Goal: Task Accomplishment & Management: Use online tool/utility

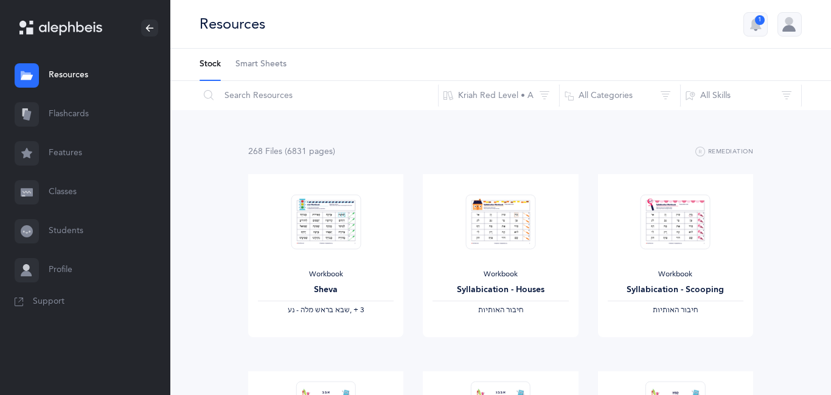
click at [66, 189] on link "Classes" at bounding box center [85, 192] width 170 height 39
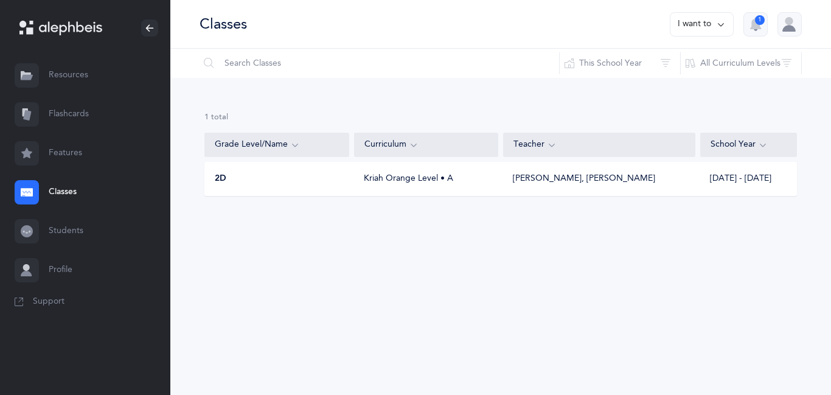
click at [439, 182] on div "Kriah Orange Level • A" at bounding box center [426, 179] width 144 height 12
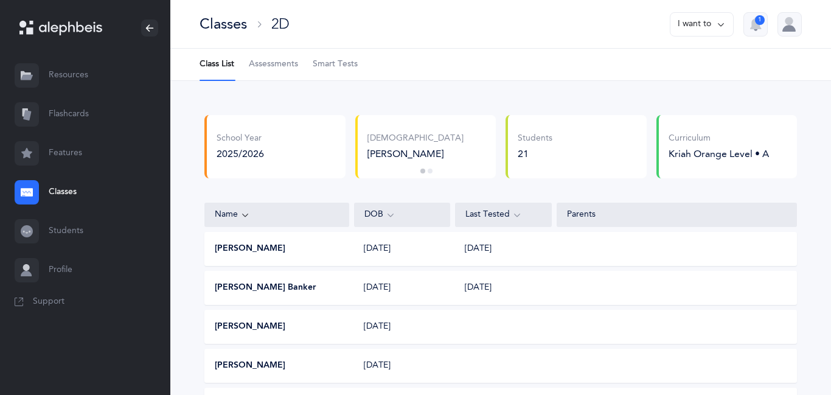
click at [346, 63] on span "Smart Tests" at bounding box center [335, 64] width 45 height 12
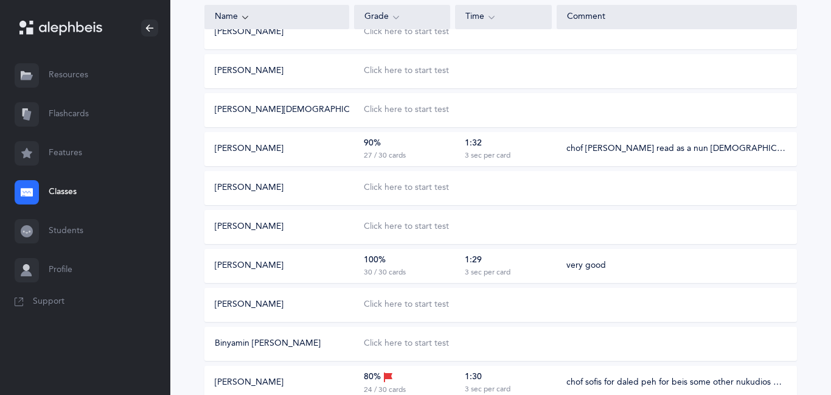
scroll to position [426, 0]
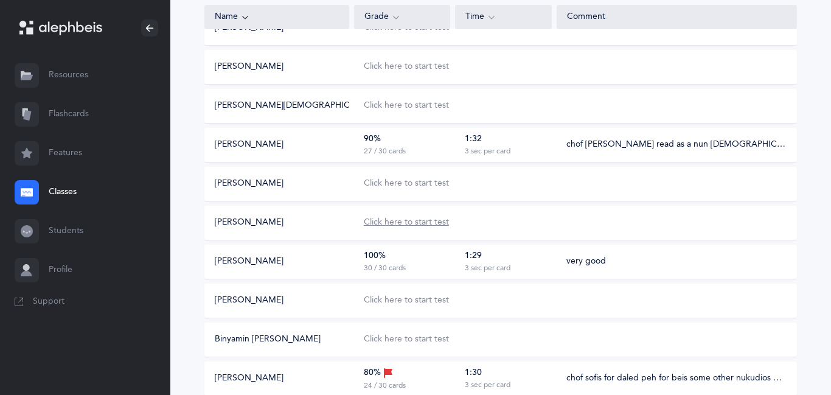
click at [380, 222] on div "Click here to start test" at bounding box center [406, 223] width 85 height 12
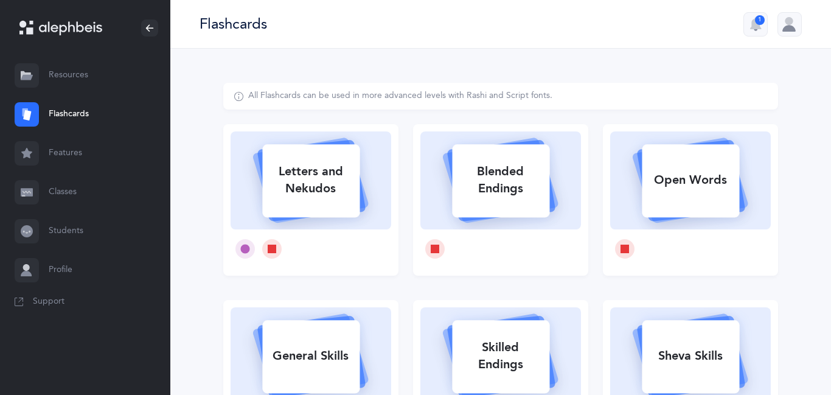
click at [299, 181] on div "Letters and Nekudos" at bounding box center [310, 180] width 97 height 49
select select
select select "single"
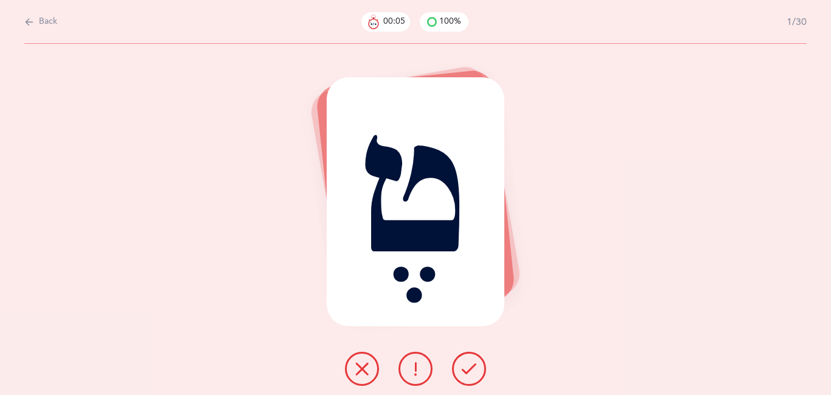
click at [468, 365] on icon at bounding box center [469, 368] width 15 height 15
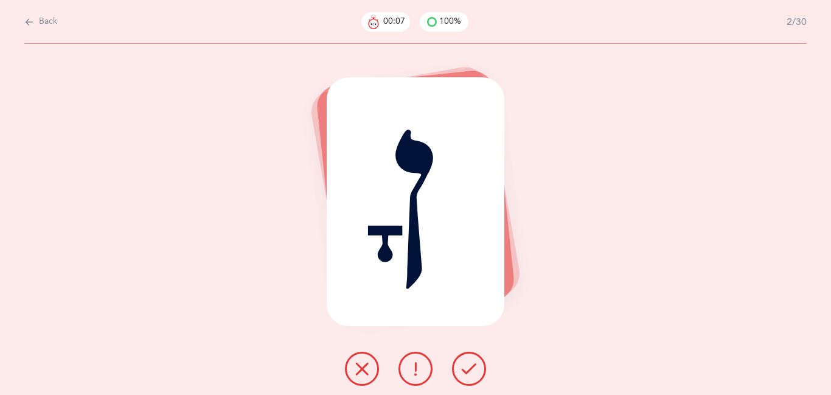
click at [468, 365] on icon at bounding box center [469, 368] width 15 height 15
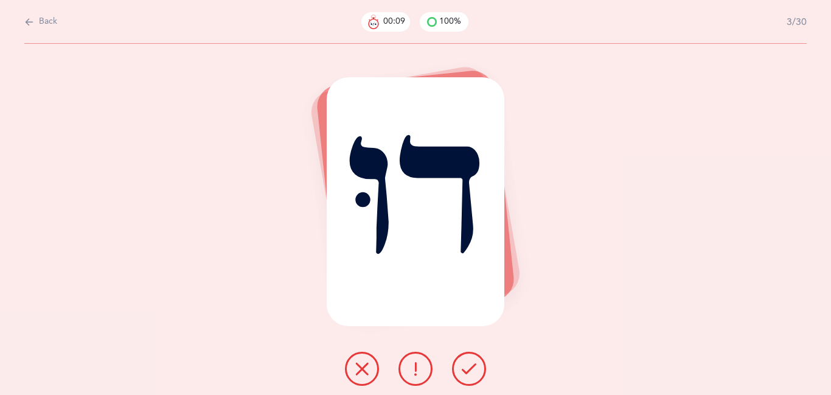
click at [468, 365] on icon at bounding box center [469, 368] width 15 height 15
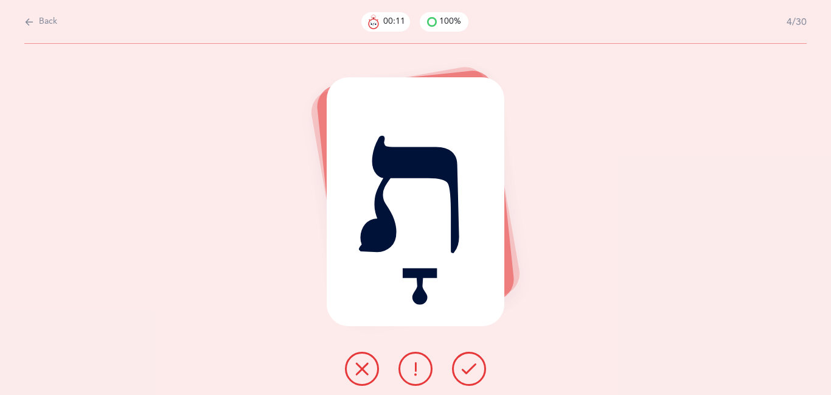
click at [468, 365] on icon at bounding box center [469, 368] width 15 height 15
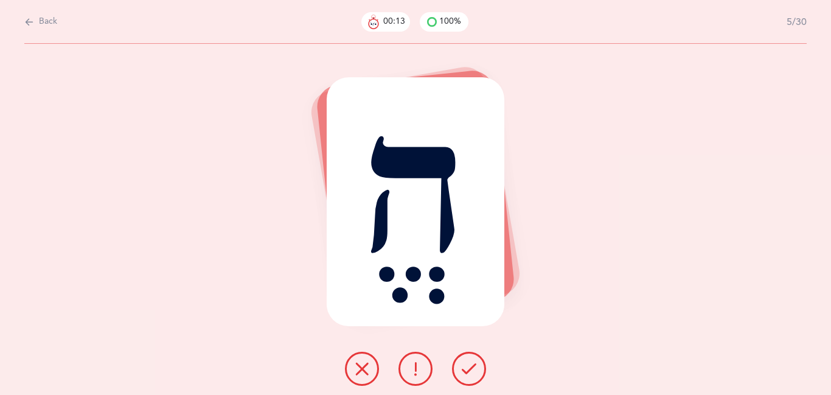
click at [468, 365] on icon at bounding box center [469, 368] width 15 height 15
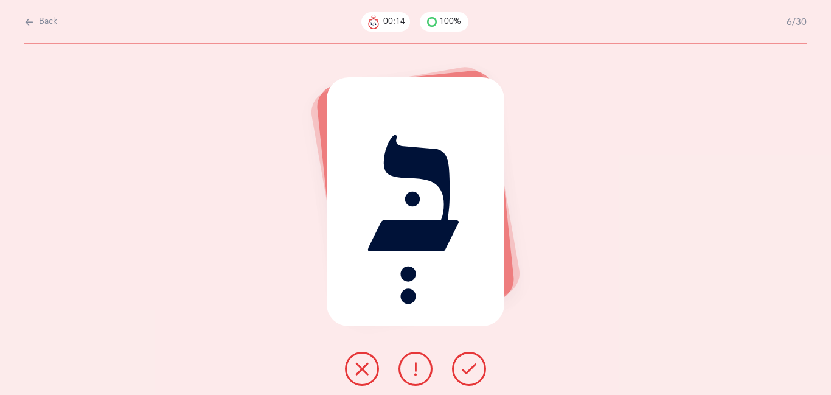
click at [468, 365] on icon at bounding box center [469, 368] width 15 height 15
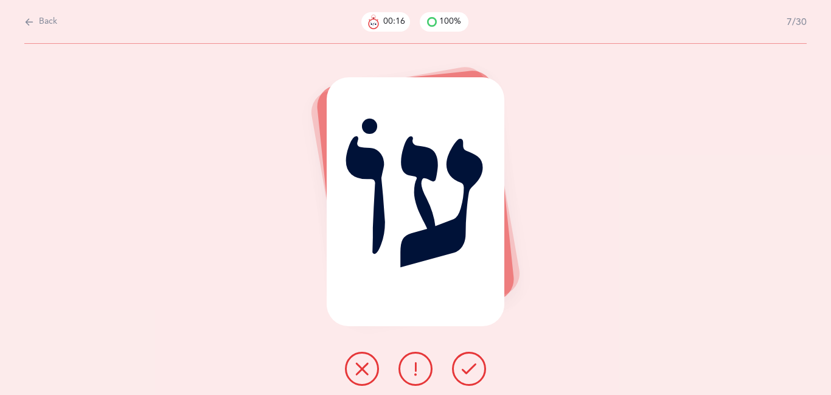
click at [468, 365] on icon at bounding box center [469, 368] width 15 height 15
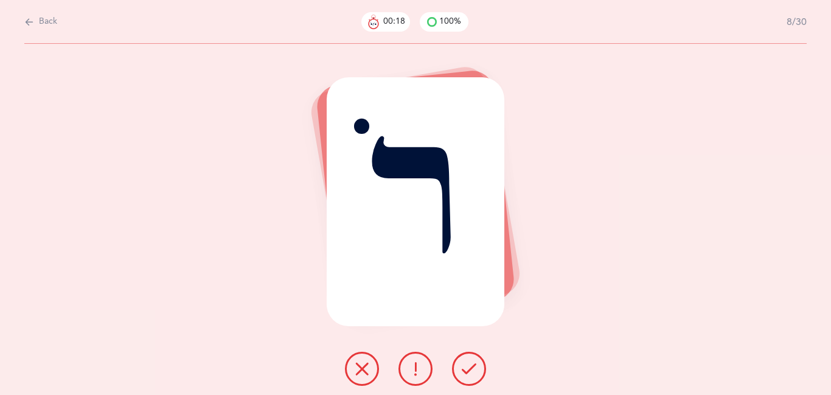
click at [470, 365] on icon at bounding box center [469, 368] width 15 height 15
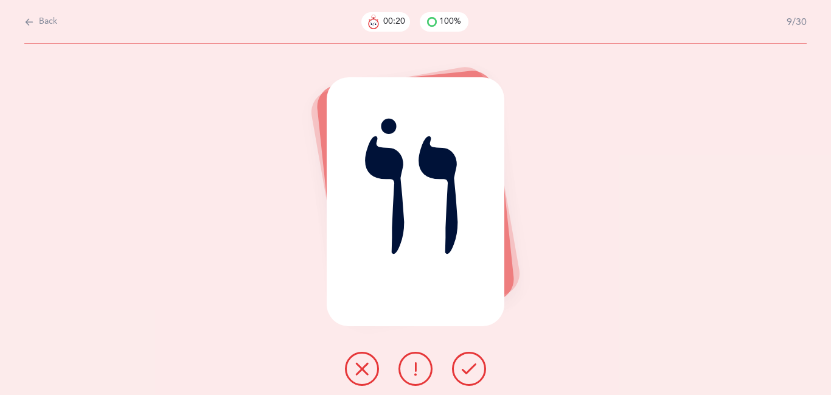
click at [470, 366] on icon at bounding box center [469, 368] width 15 height 15
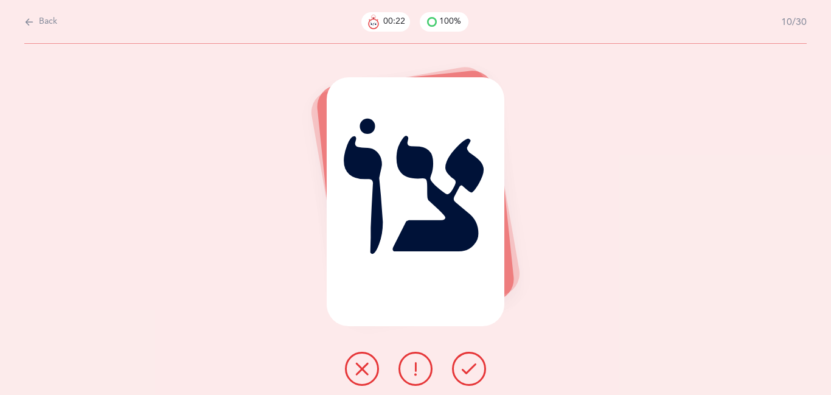
click at [470, 366] on icon at bounding box center [469, 368] width 15 height 15
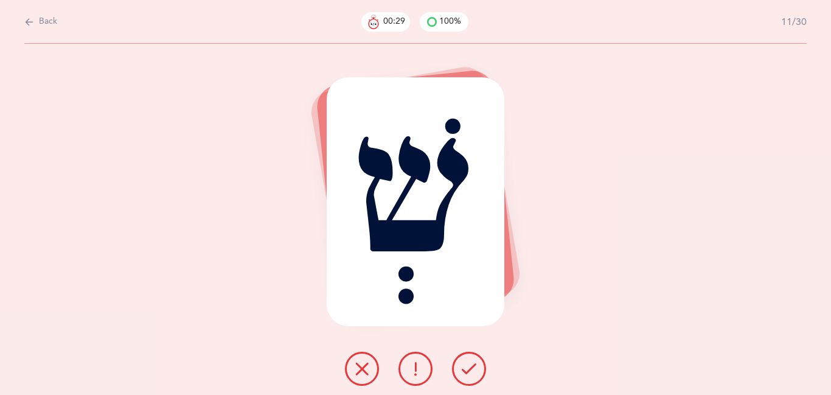
click at [417, 367] on icon at bounding box center [415, 368] width 15 height 15
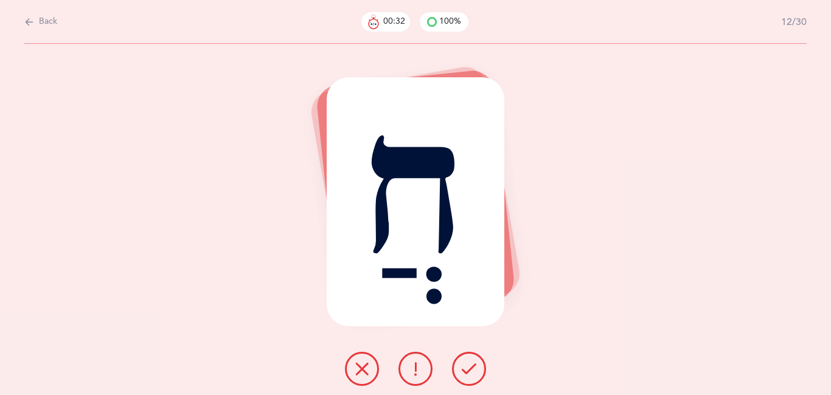
click at [464, 371] on icon at bounding box center [469, 368] width 15 height 15
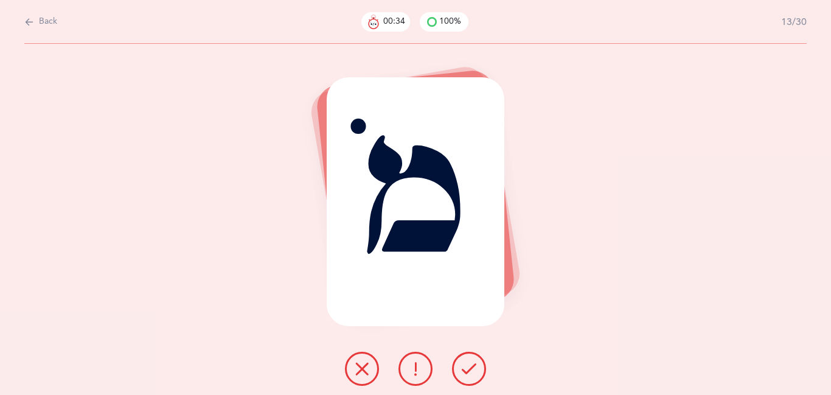
click at [464, 371] on icon at bounding box center [469, 368] width 15 height 15
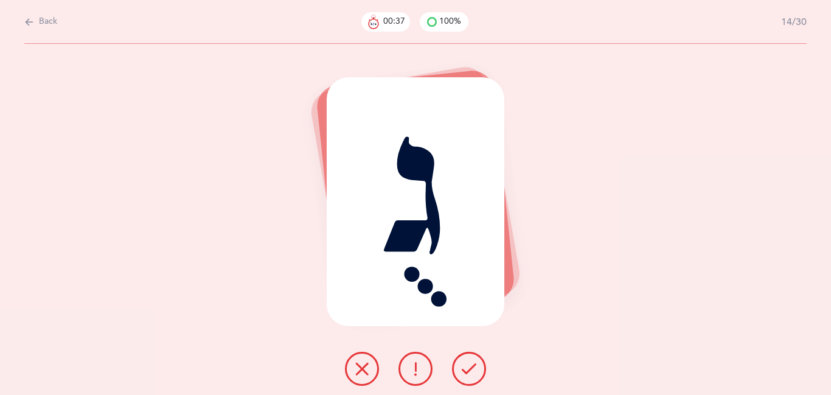
click at [464, 371] on icon at bounding box center [469, 368] width 15 height 15
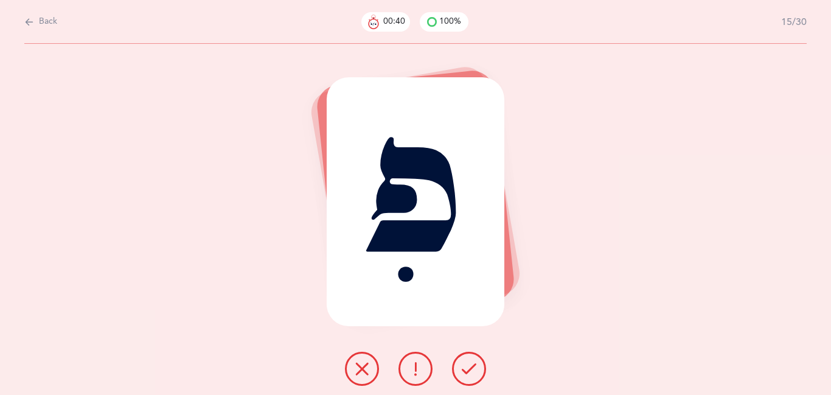
click at [464, 371] on icon at bounding box center [469, 368] width 15 height 15
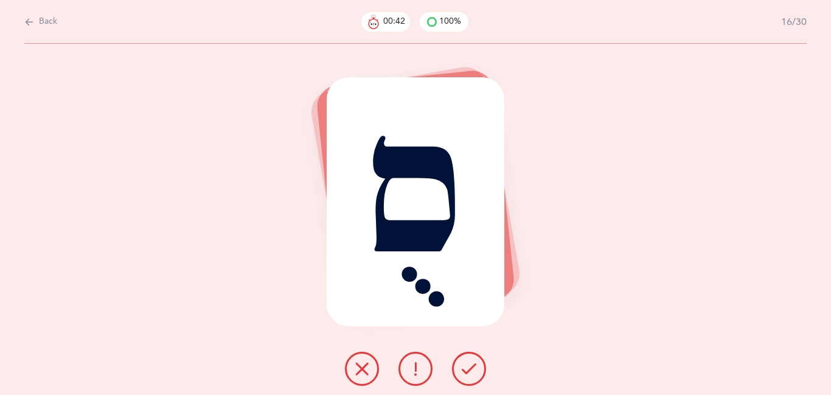
click at [464, 371] on icon at bounding box center [469, 368] width 15 height 15
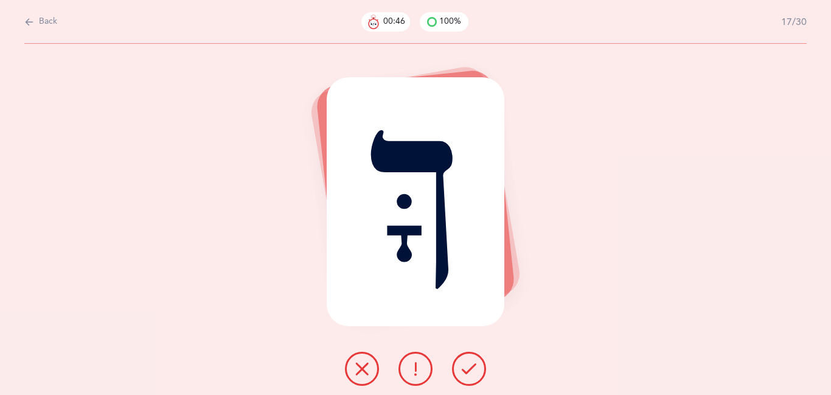
click at [463, 371] on icon at bounding box center [469, 368] width 15 height 15
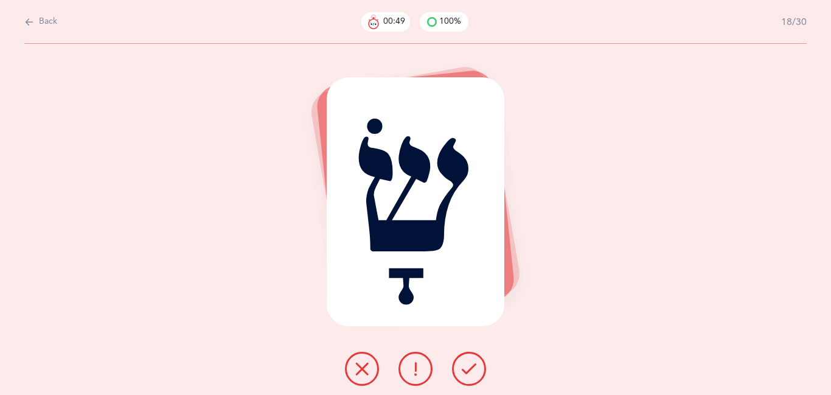
click at [463, 371] on icon at bounding box center [469, 368] width 15 height 15
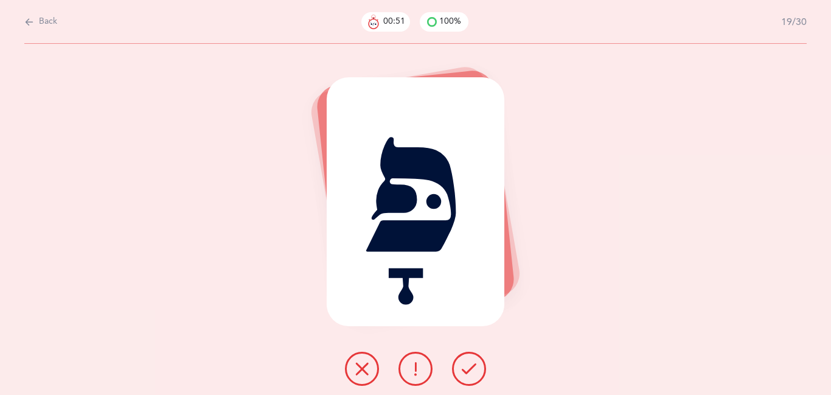
click at [463, 371] on icon at bounding box center [469, 368] width 15 height 15
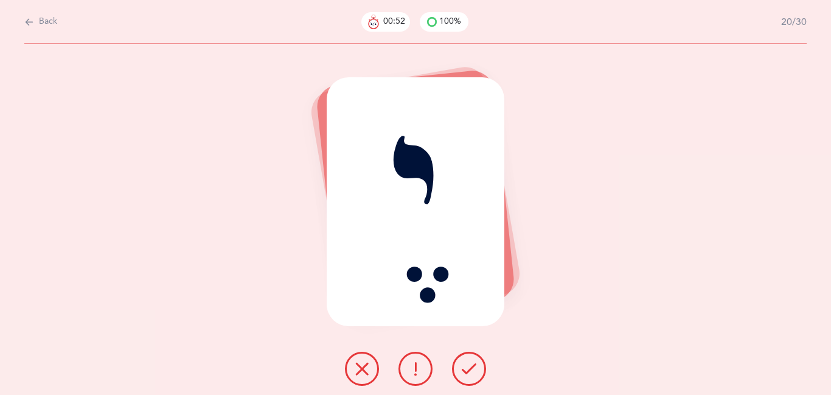
click at [463, 371] on icon at bounding box center [469, 368] width 15 height 15
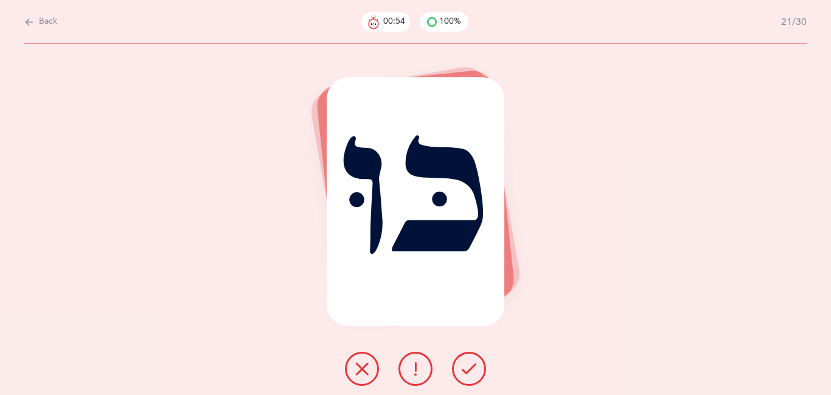
click at [463, 371] on icon at bounding box center [469, 368] width 15 height 15
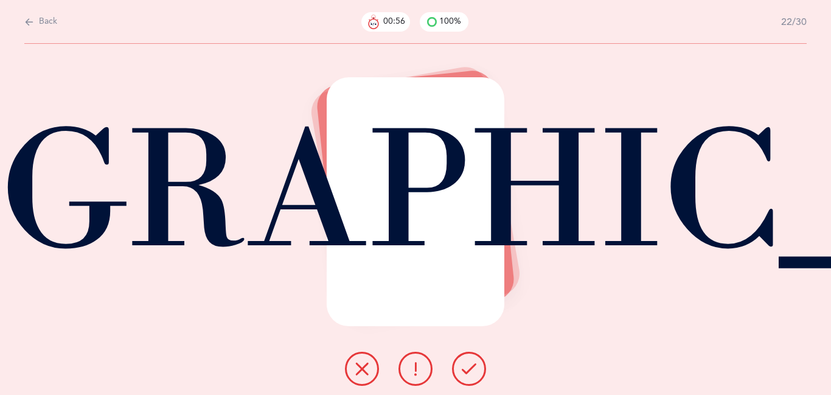
click at [463, 371] on icon at bounding box center [469, 368] width 15 height 15
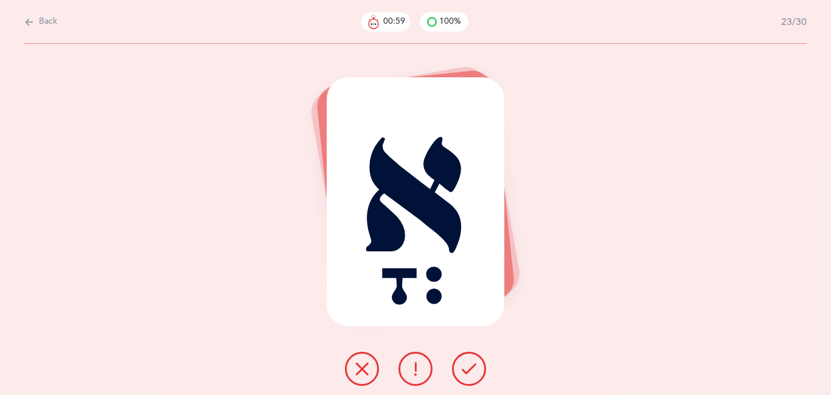
click at [463, 371] on icon at bounding box center [469, 368] width 15 height 15
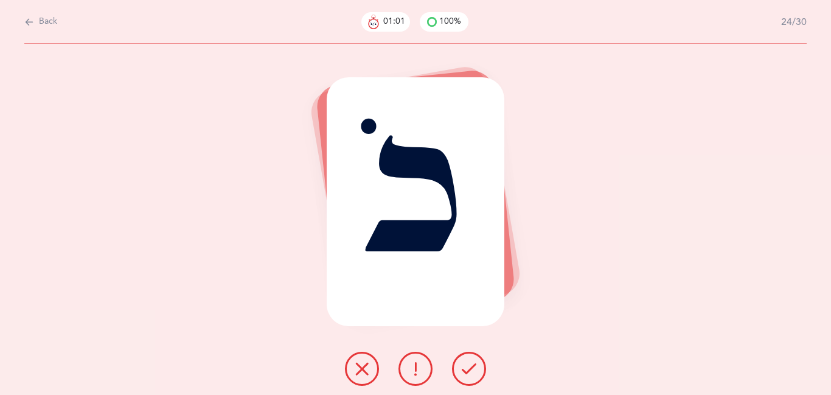
click at [463, 371] on icon at bounding box center [469, 368] width 15 height 15
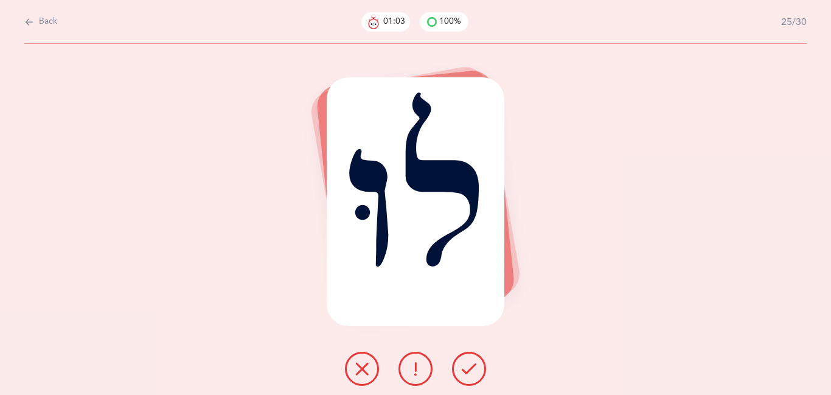
click at [463, 371] on icon at bounding box center [469, 368] width 15 height 15
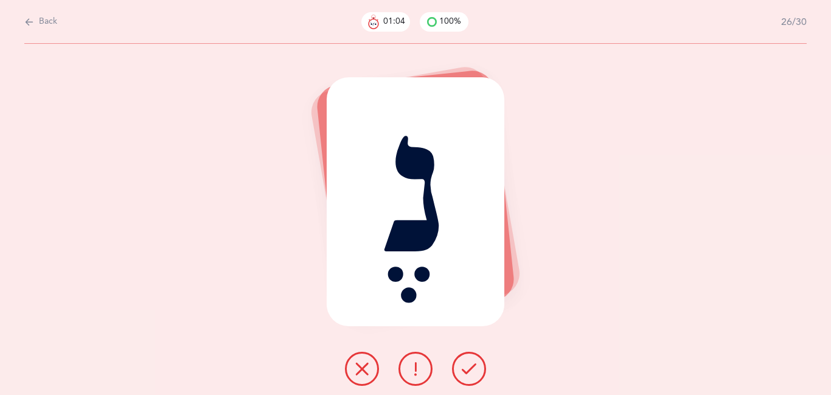
click at [463, 371] on icon at bounding box center [469, 368] width 15 height 15
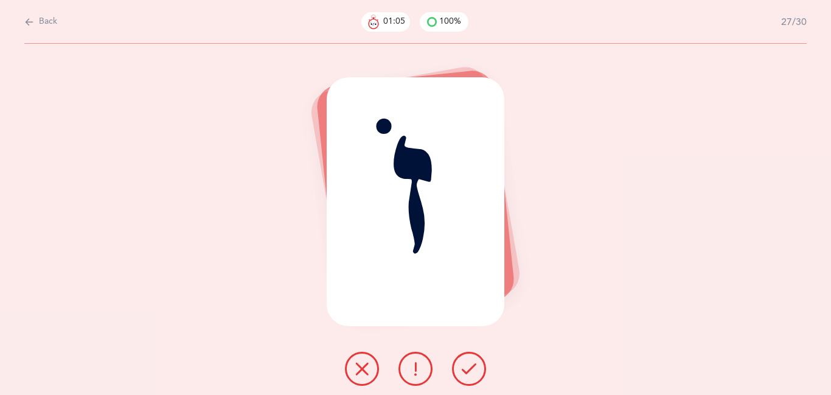
click at [463, 371] on icon at bounding box center [469, 368] width 15 height 15
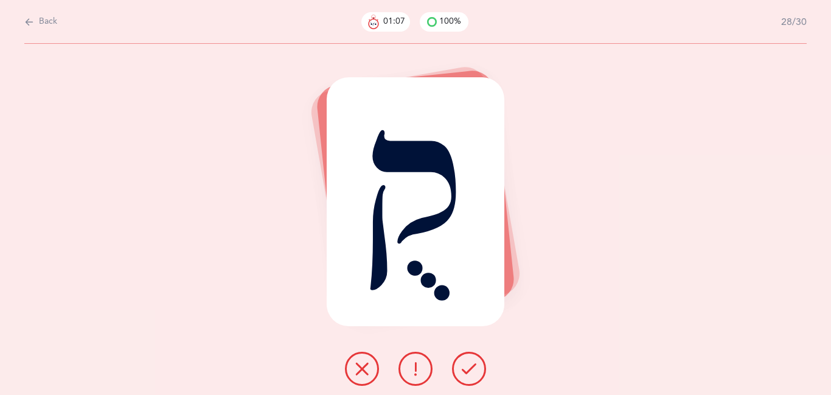
click at [463, 371] on icon at bounding box center [469, 368] width 15 height 15
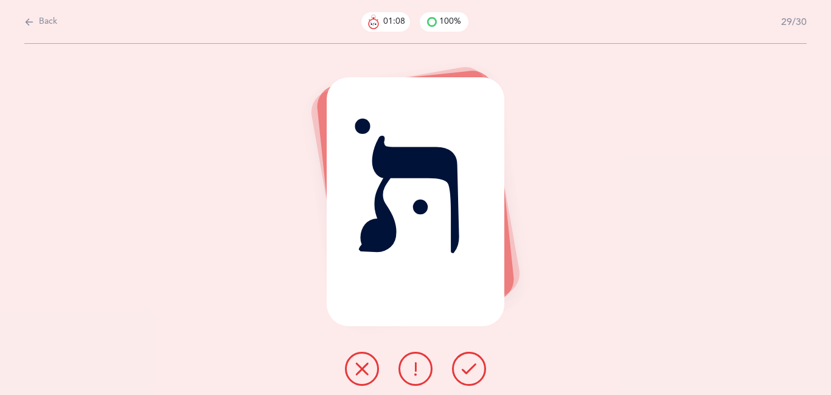
click at [463, 371] on icon at bounding box center [469, 368] width 15 height 15
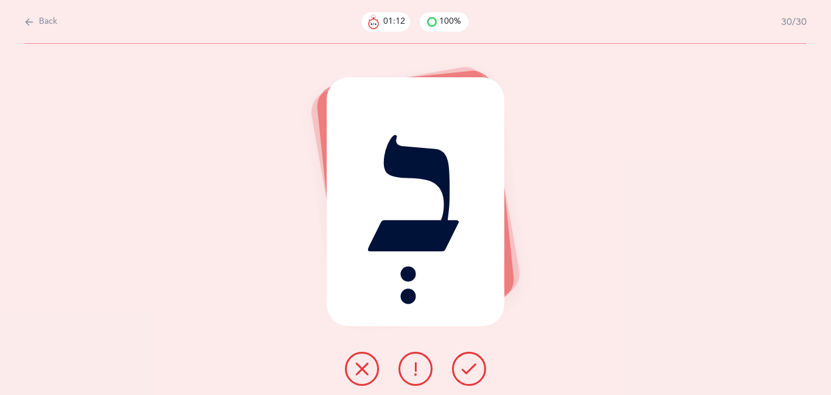
click at [463, 371] on icon at bounding box center [469, 368] width 15 height 15
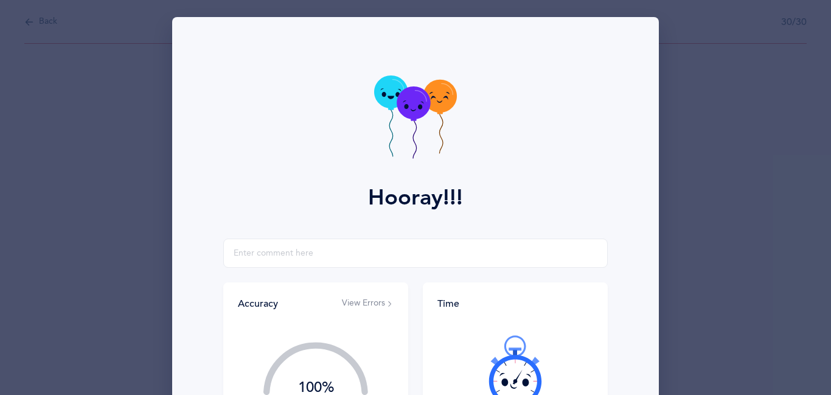
click at [462, 377] on div at bounding box center [515, 371] width 156 height 102
click at [412, 178] on div "Hooray!!!" at bounding box center [415, 127] width 472 height 221
click at [420, 132] on icon at bounding box center [415, 118] width 83 height 86
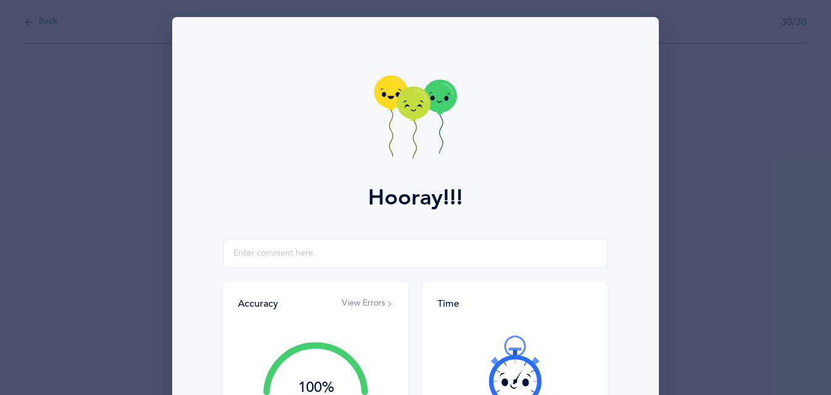
click at [420, 135] on icon at bounding box center [415, 118] width 83 height 86
click at [420, 134] on icon at bounding box center [415, 118] width 83 height 86
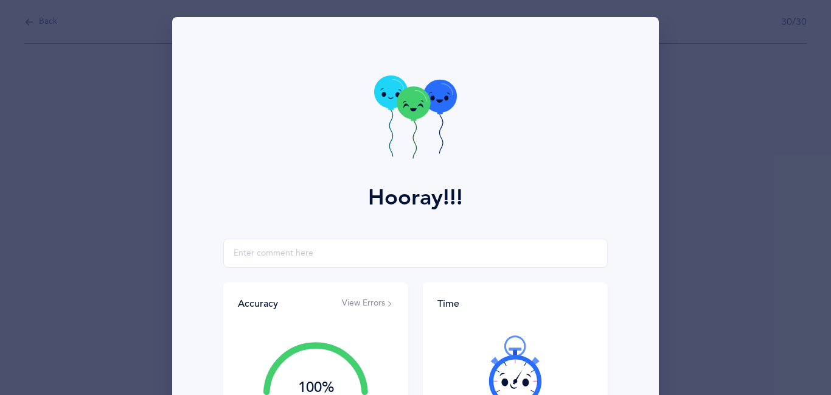
click at [417, 136] on icon at bounding box center [415, 118] width 83 height 86
click at [417, 138] on icon at bounding box center [415, 118] width 83 height 86
click at [417, 140] on icon at bounding box center [415, 118] width 83 height 86
click at [416, 142] on icon at bounding box center [415, 118] width 83 height 86
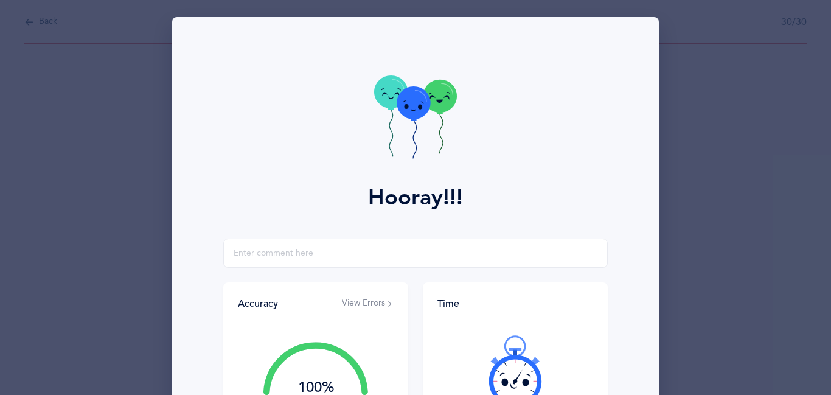
click at [415, 142] on icon at bounding box center [415, 118] width 83 height 86
click at [414, 143] on icon at bounding box center [415, 132] width 4 height 51
click at [414, 143] on icon at bounding box center [415, 118] width 83 height 86
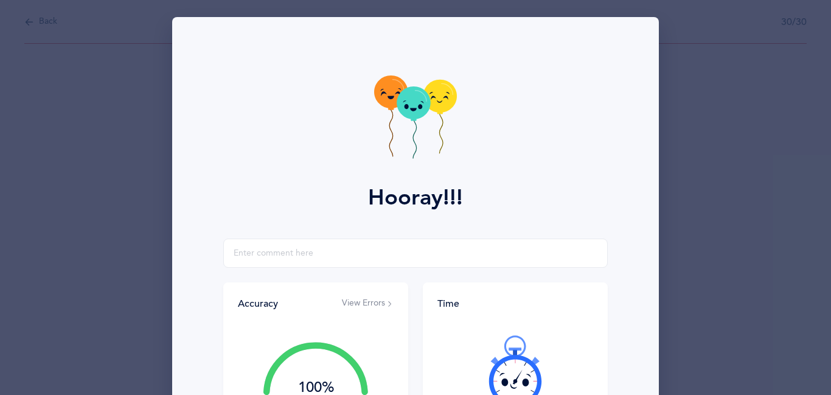
click at [414, 143] on icon at bounding box center [415, 118] width 83 height 86
click at [414, 143] on icon at bounding box center [415, 132] width 4 height 51
click at [413, 143] on icon at bounding box center [415, 118] width 83 height 86
click at [412, 143] on icon at bounding box center [415, 118] width 83 height 86
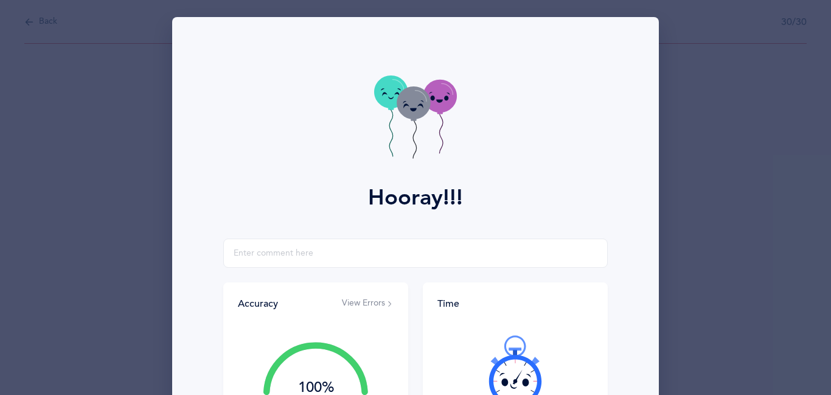
click at [412, 144] on icon at bounding box center [415, 118] width 83 height 86
click at [411, 143] on icon at bounding box center [415, 118] width 83 height 86
click at [410, 143] on icon at bounding box center [415, 118] width 83 height 86
click at [409, 144] on icon at bounding box center [415, 118] width 83 height 86
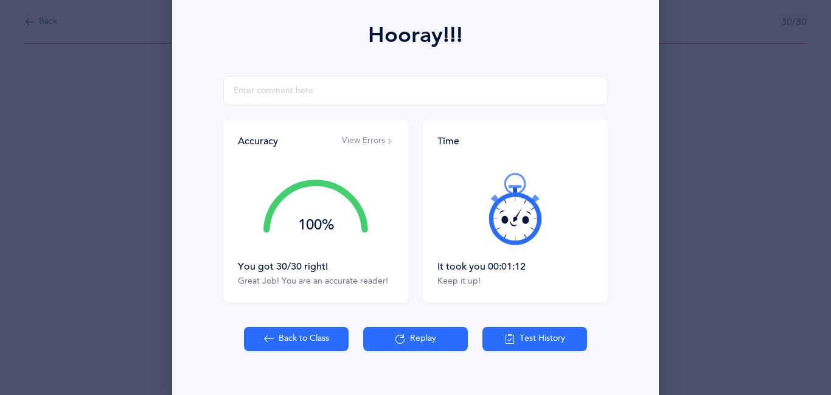
scroll to position [184, 0]
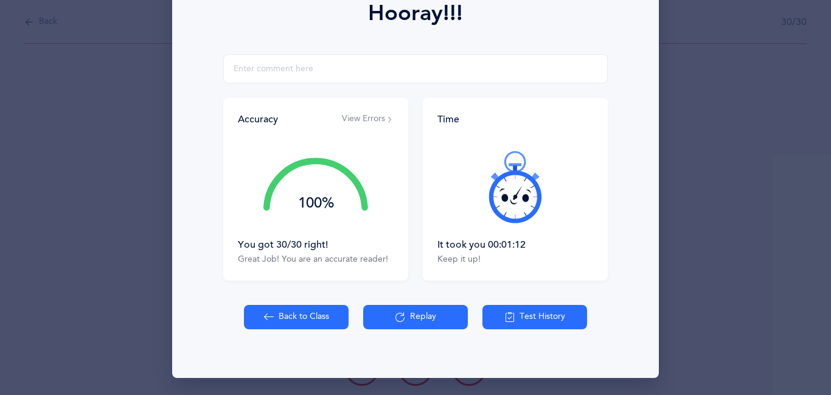
click at [307, 324] on button "Back to Class" at bounding box center [296, 317] width 105 height 24
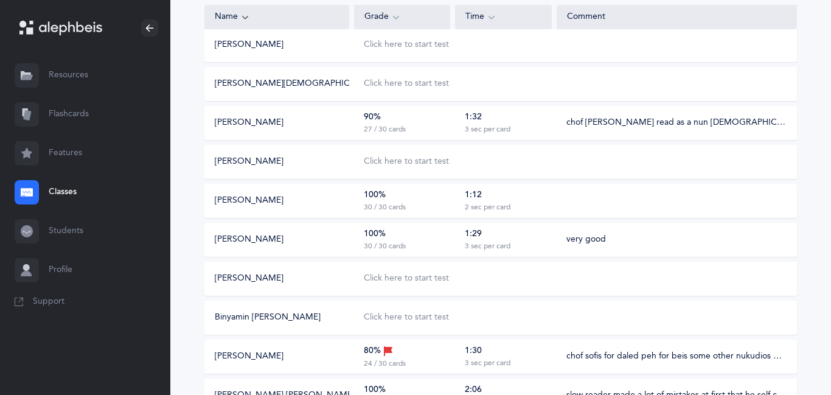
scroll to position [451, 0]
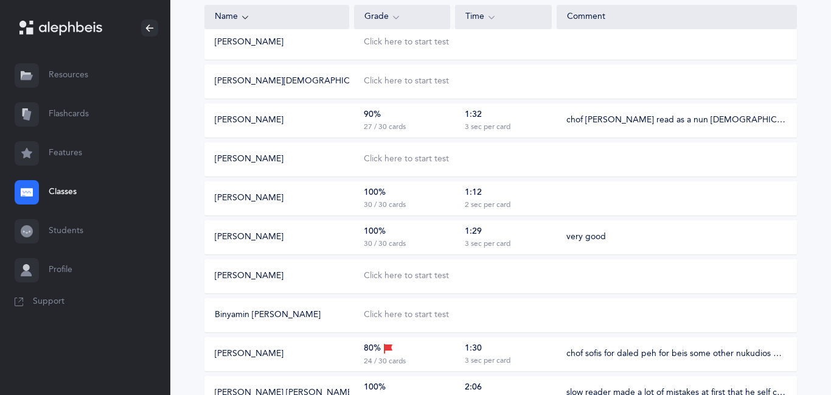
click at [447, 198] on div "100% 30 / 30 cards" at bounding box center [402, 198] width 96 height 23
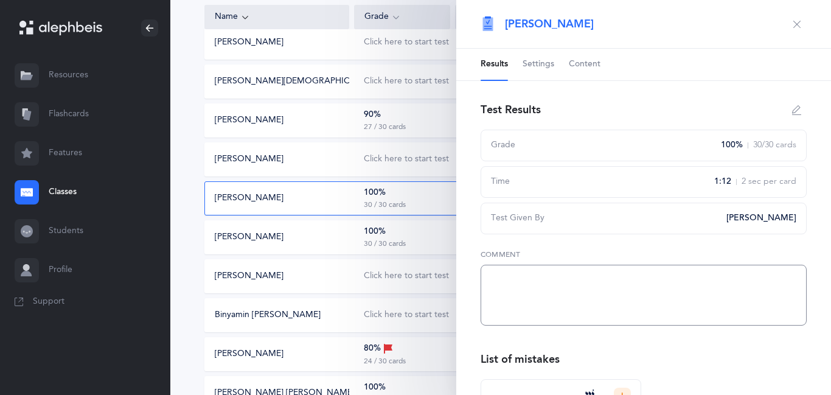
click at [505, 278] on textarea at bounding box center [644, 295] width 326 height 61
type textarea "very good"
click at [798, 25] on icon "button" at bounding box center [797, 24] width 10 height 10
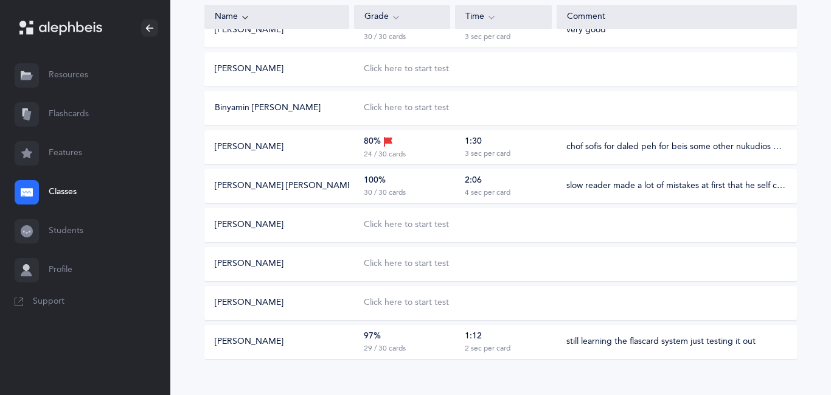
scroll to position [658, 0]
click at [408, 302] on div "Click here to start test" at bounding box center [406, 302] width 85 height 12
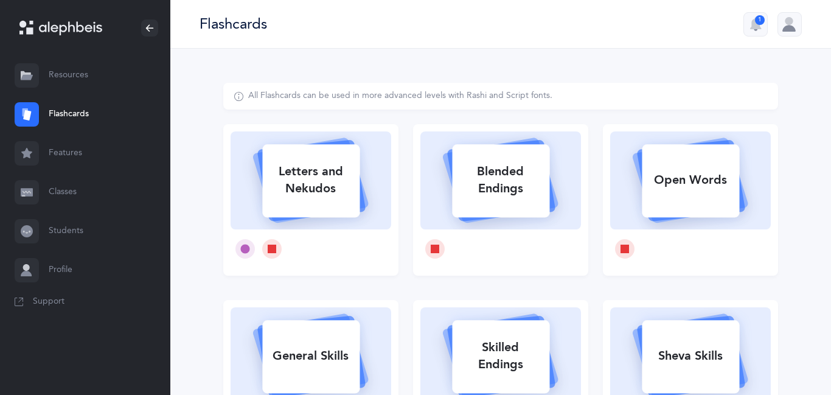
click at [325, 198] on div "Letters and Nekudos" at bounding box center [310, 180] width 97 height 49
select select
select select "single"
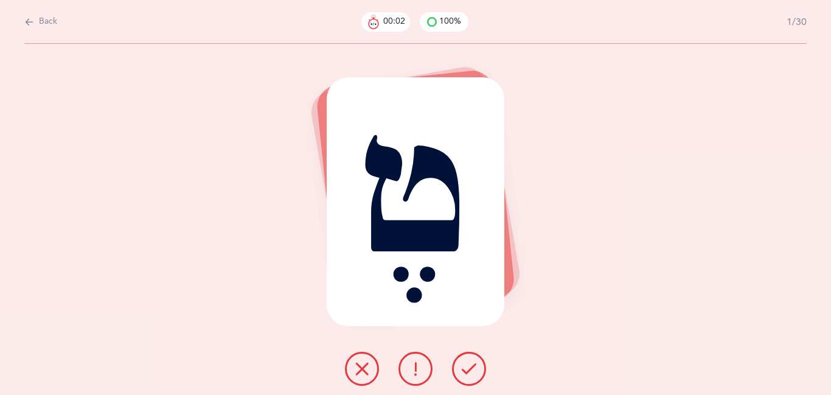
click at [472, 377] on button at bounding box center [469, 369] width 34 height 34
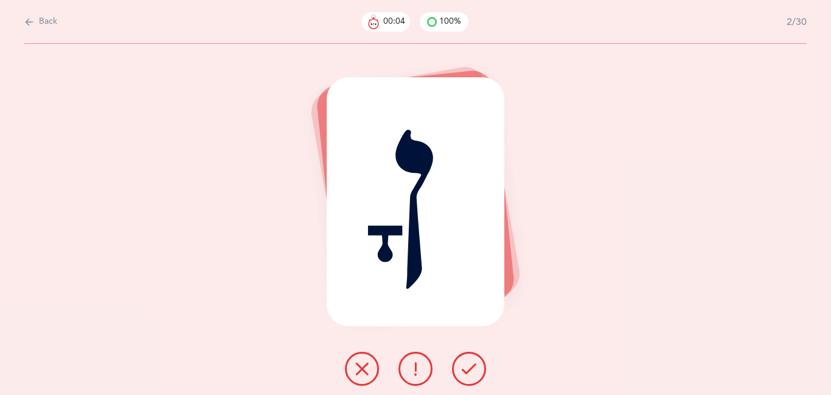
click at [472, 377] on button at bounding box center [469, 369] width 34 height 34
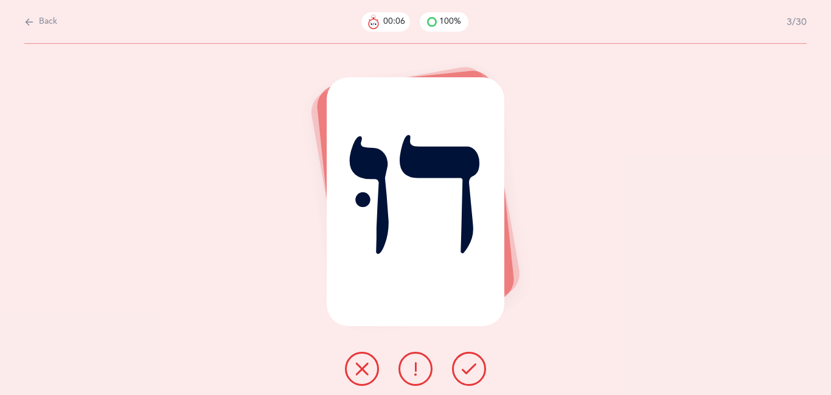
click at [472, 377] on button at bounding box center [469, 369] width 34 height 34
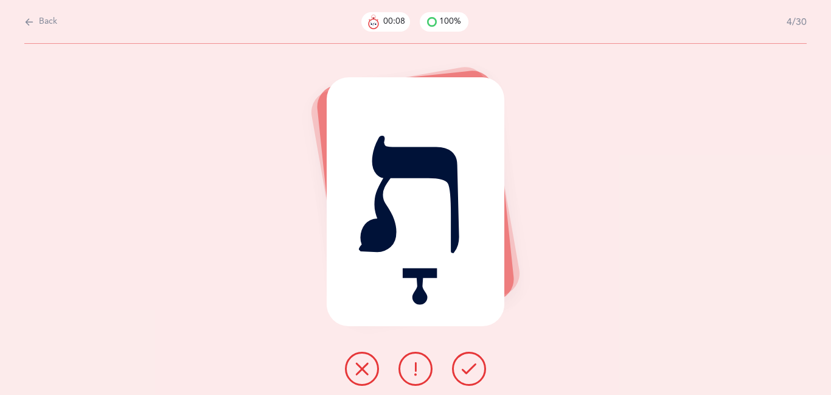
click at [472, 377] on button at bounding box center [469, 369] width 34 height 34
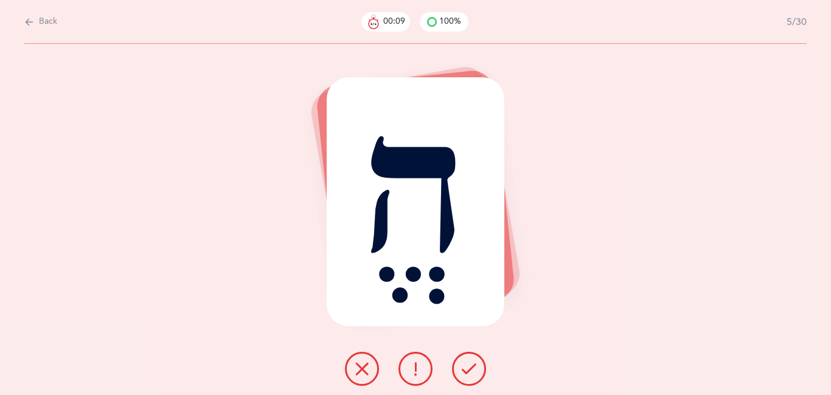
click at [472, 377] on button at bounding box center [469, 369] width 34 height 34
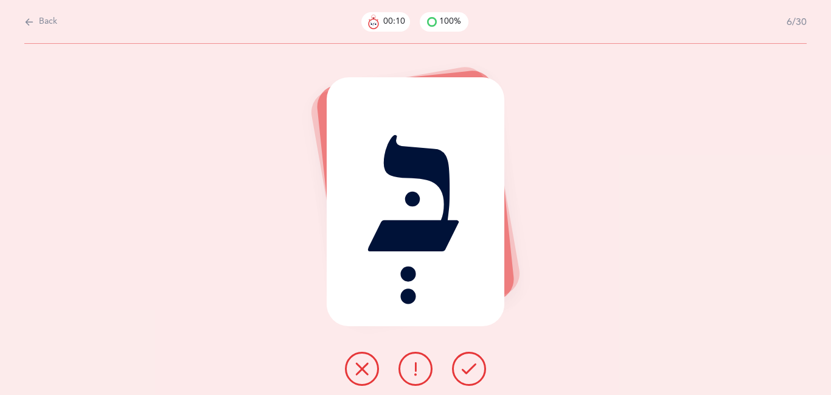
click at [472, 377] on button at bounding box center [469, 369] width 34 height 34
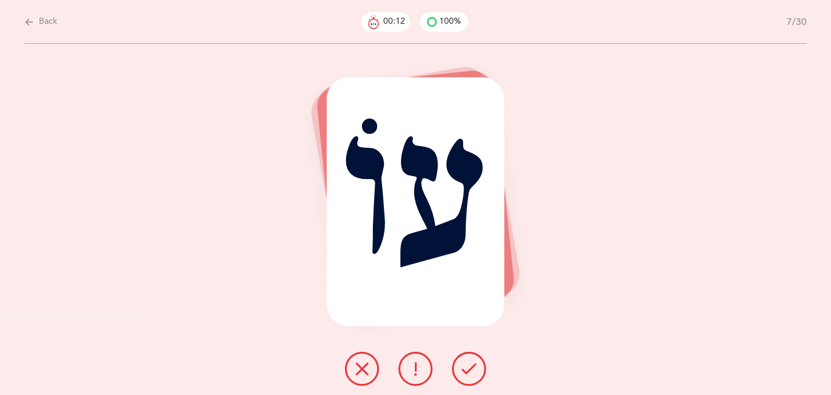
click at [472, 377] on button at bounding box center [469, 369] width 34 height 34
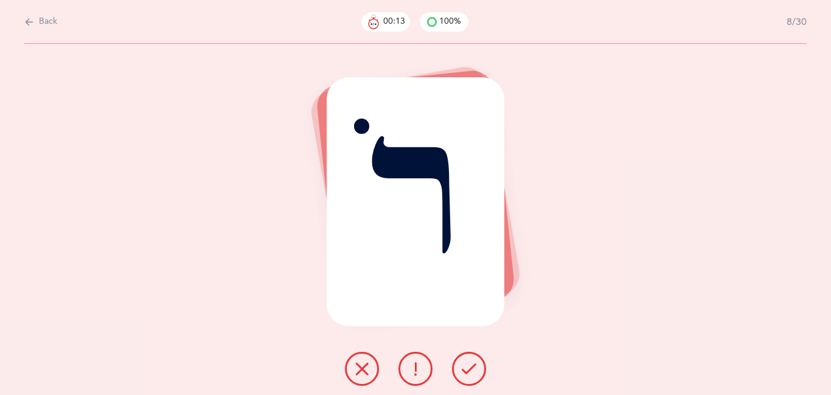
click at [472, 377] on button at bounding box center [469, 369] width 34 height 34
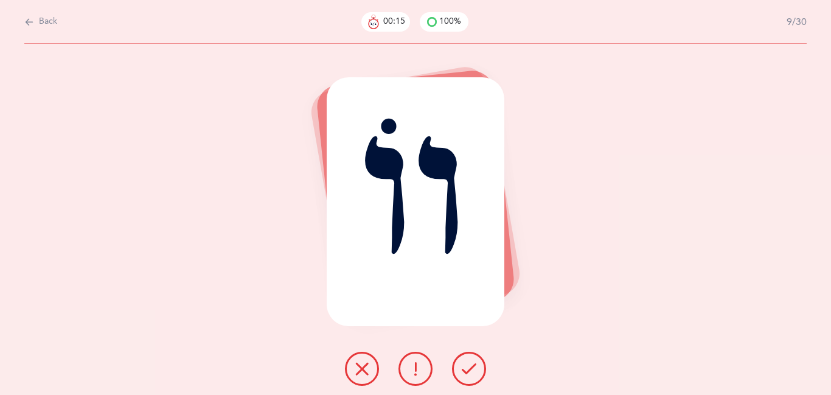
click at [472, 377] on button at bounding box center [469, 369] width 34 height 34
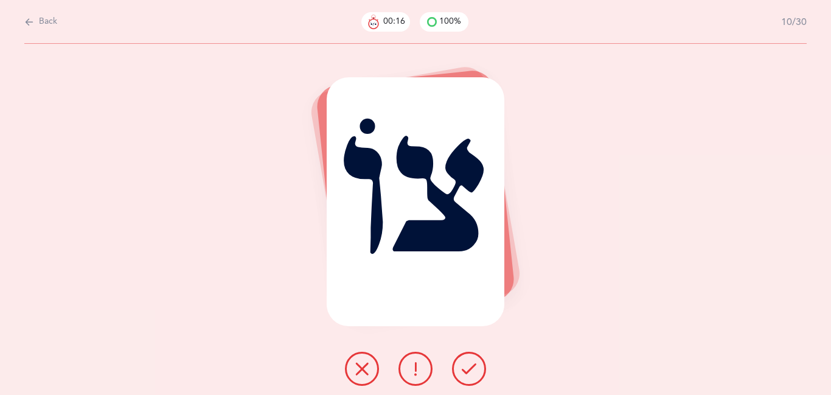
click at [472, 377] on button at bounding box center [469, 369] width 34 height 34
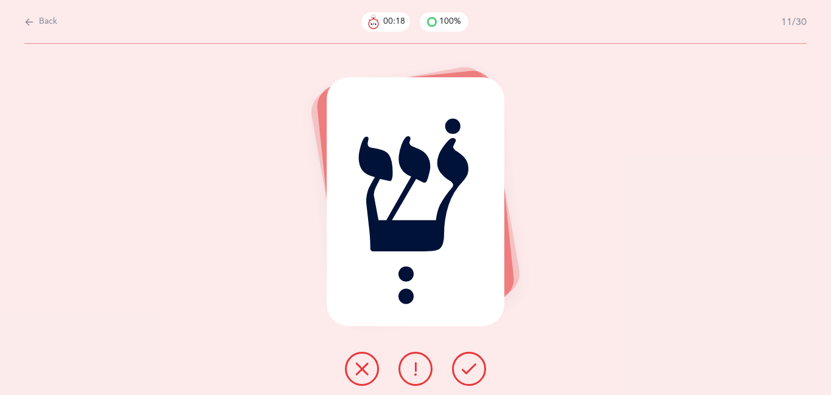
click at [472, 377] on button at bounding box center [469, 369] width 34 height 34
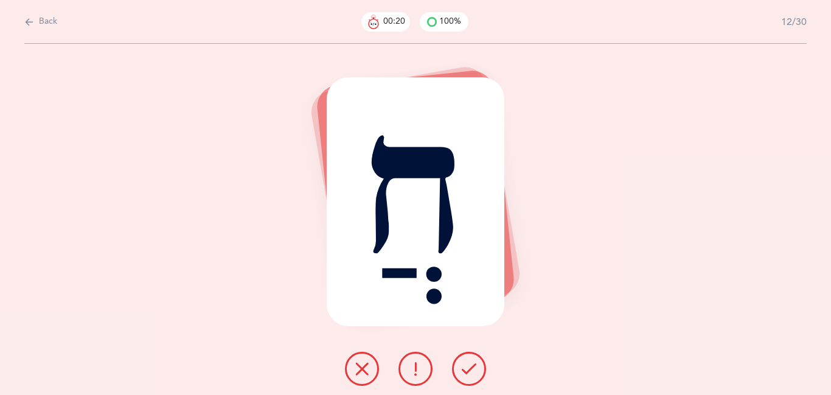
click at [472, 377] on button at bounding box center [469, 369] width 34 height 34
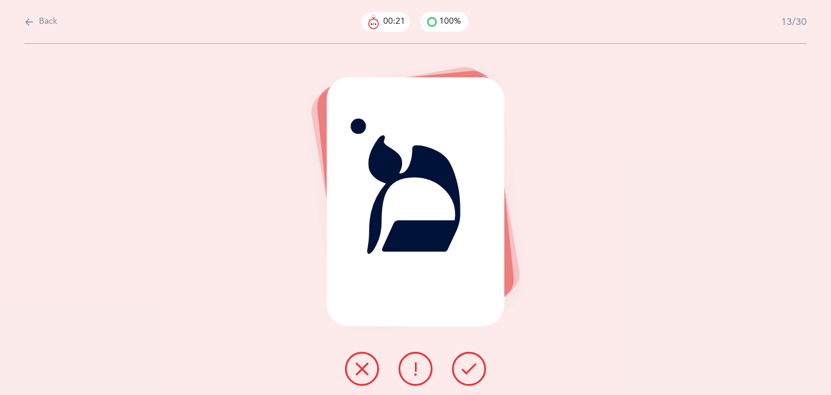
click at [472, 377] on button at bounding box center [469, 369] width 34 height 34
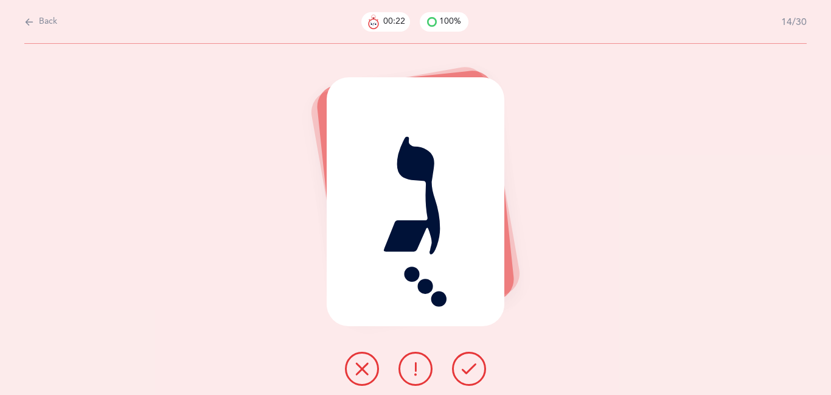
click at [472, 377] on button at bounding box center [469, 369] width 34 height 34
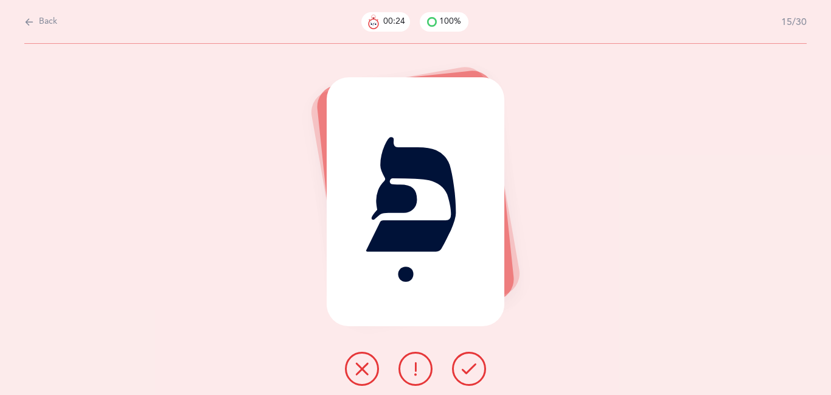
click at [472, 377] on button at bounding box center [469, 369] width 34 height 34
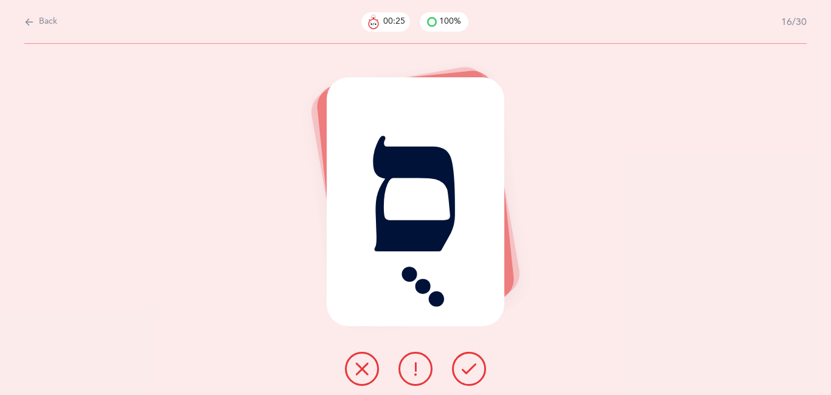
click at [472, 377] on button at bounding box center [469, 369] width 34 height 34
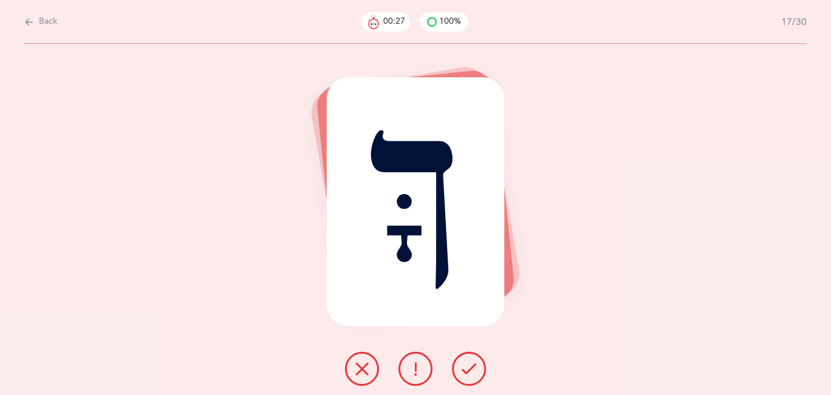
click at [472, 377] on button at bounding box center [469, 369] width 34 height 34
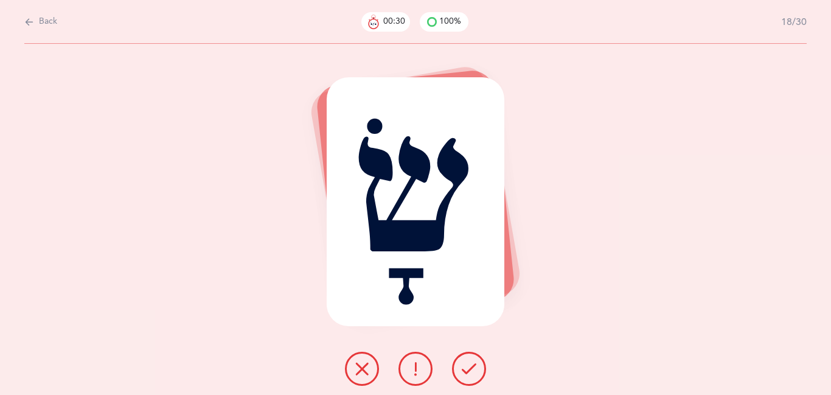
click at [472, 377] on button at bounding box center [469, 369] width 34 height 34
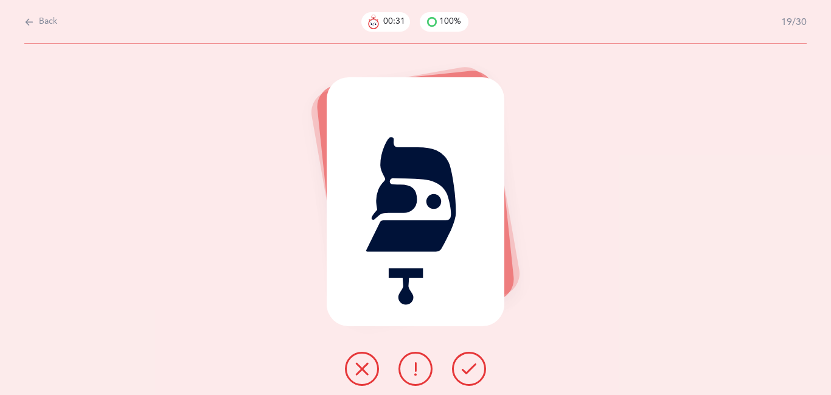
click at [472, 377] on button at bounding box center [469, 369] width 34 height 34
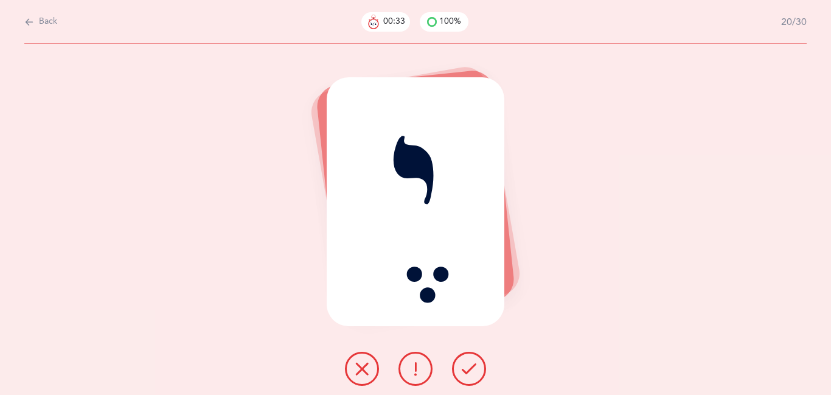
click at [472, 377] on button at bounding box center [469, 369] width 34 height 34
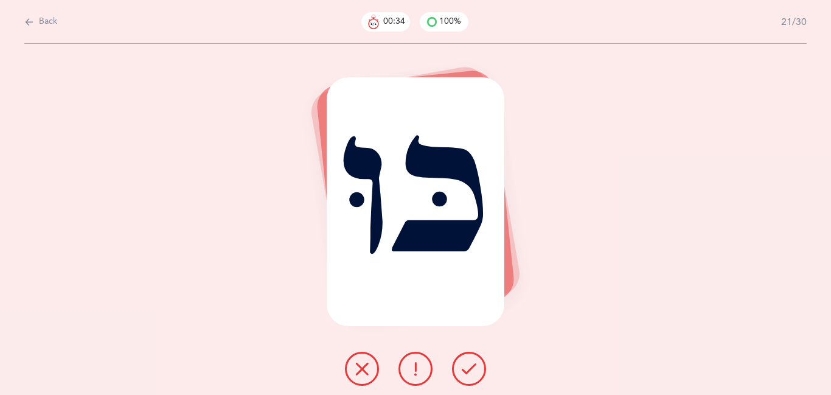
click at [472, 377] on button at bounding box center [469, 369] width 34 height 34
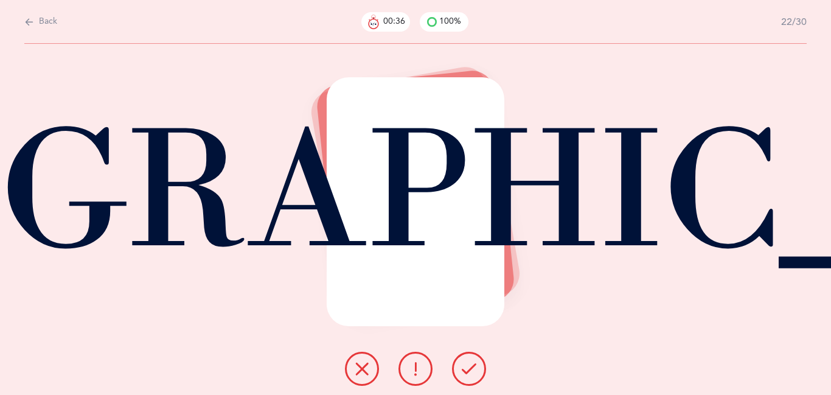
click at [472, 377] on button at bounding box center [469, 369] width 34 height 34
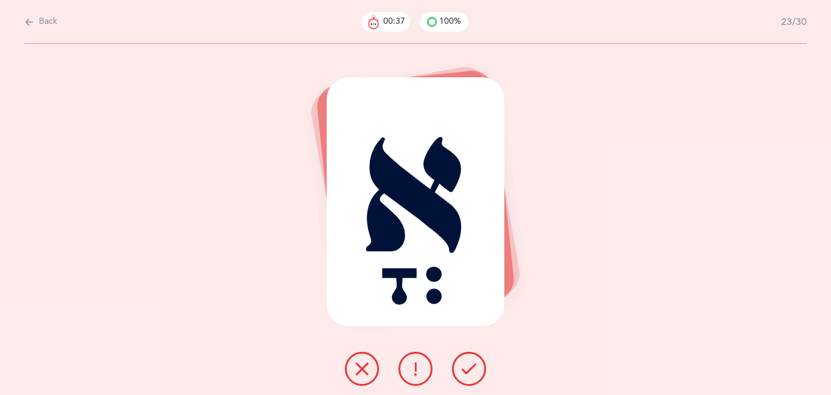
click at [472, 377] on button at bounding box center [469, 369] width 34 height 34
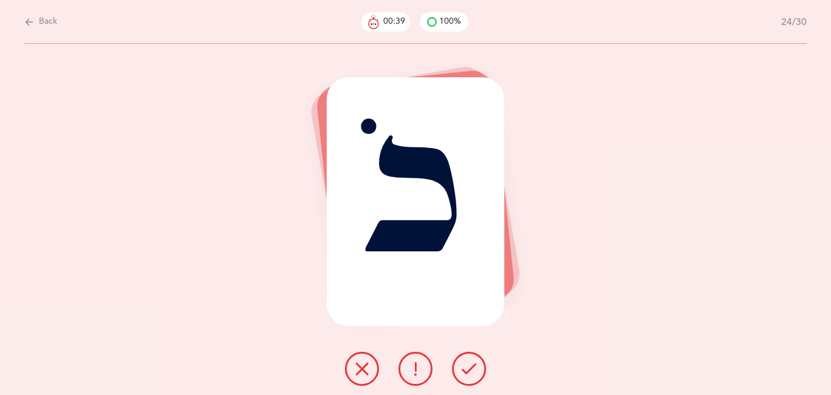
click at [472, 377] on button at bounding box center [469, 369] width 34 height 34
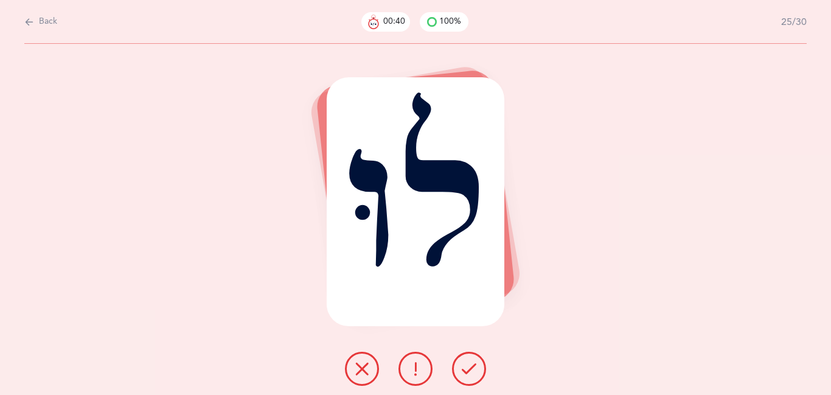
click at [472, 377] on button at bounding box center [469, 369] width 34 height 34
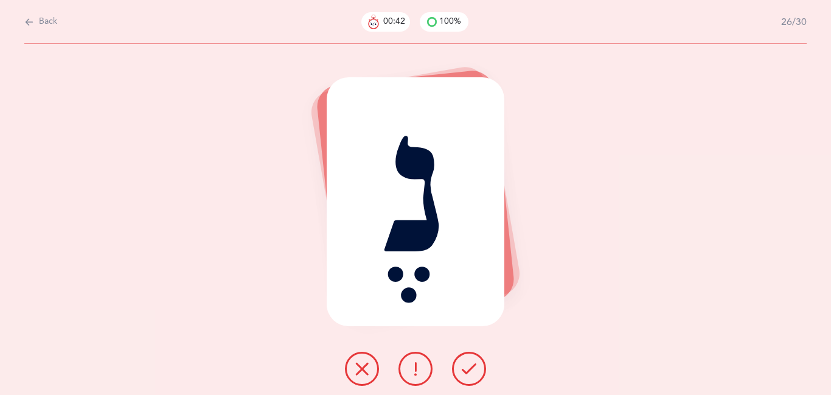
click at [472, 377] on button at bounding box center [469, 369] width 34 height 34
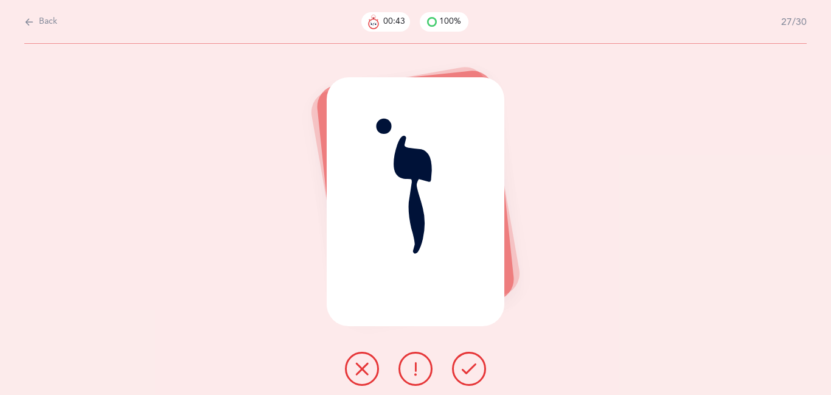
click at [472, 377] on button at bounding box center [469, 369] width 34 height 34
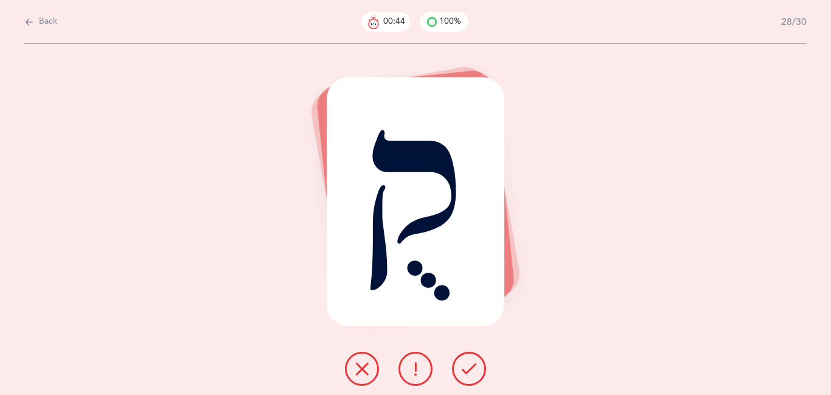
click at [472, 377] on button at bounding box center [469, 369] width 34 height 34
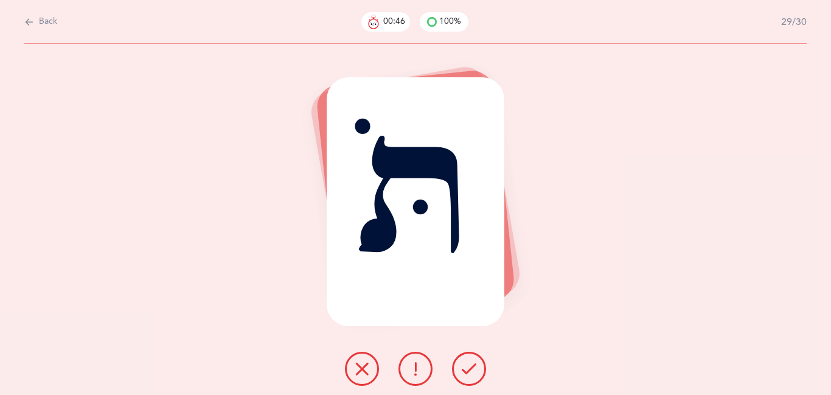
click at [472, 377] on button at bounding box center [469, 369] width 34 height 34
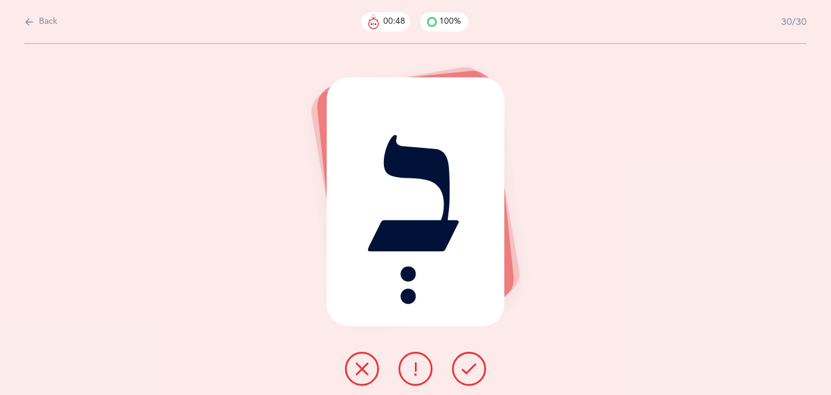
click at [472, 377] on button at bounding box center [469, 369] width 34 height 34
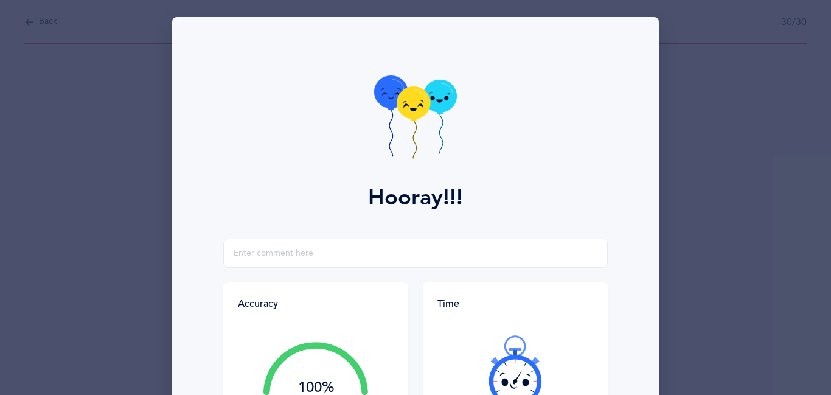
scroll to position [184, 0]
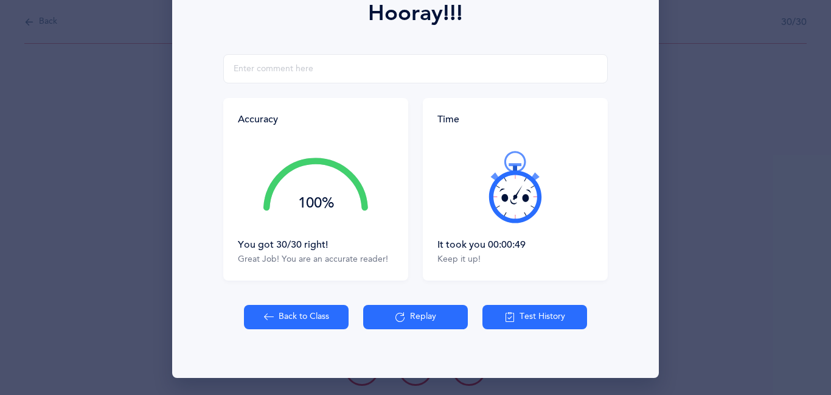
click at [330, 311] on button "Back to Class" at bounding box center [296, 317] width 105 height 24
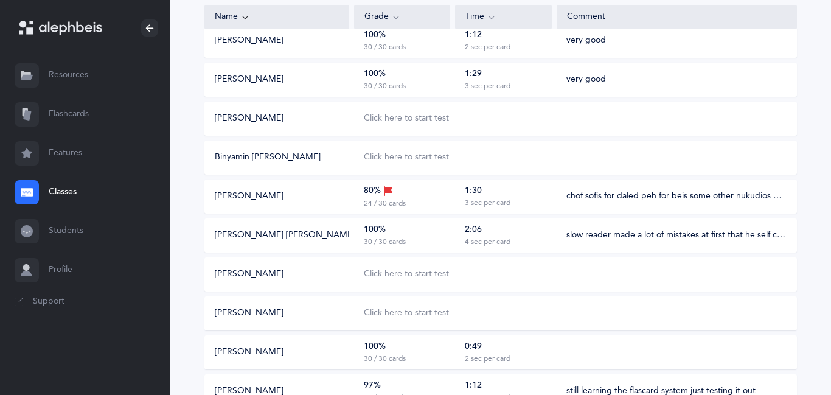
scroll to position [675, 0]
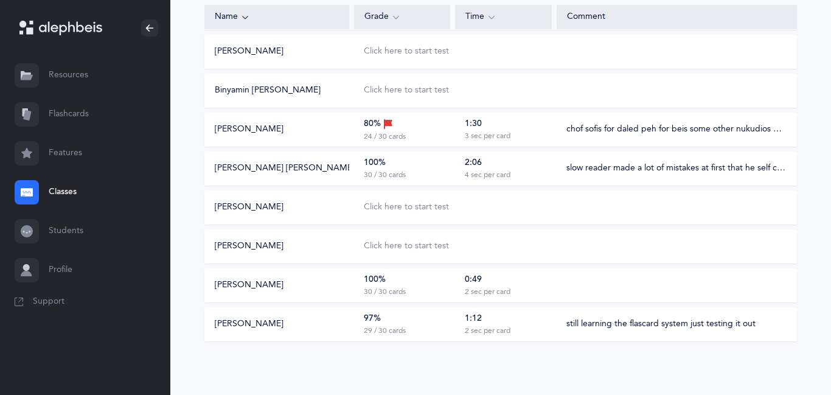
click at [442, 286] on div "100% 30 / 30 cards" at bounding box center [402, 285] width 96 height 23
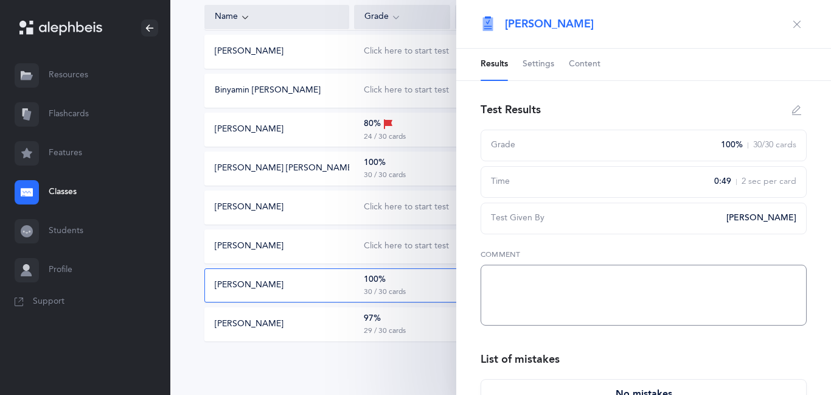
click at [543, 294] on textarea at bounding box center [644, 295] width 326 height 61
type textarea "excellent"
click at [796, 26] on icon "button" at bounding box center [797, 24] width 10 height 10
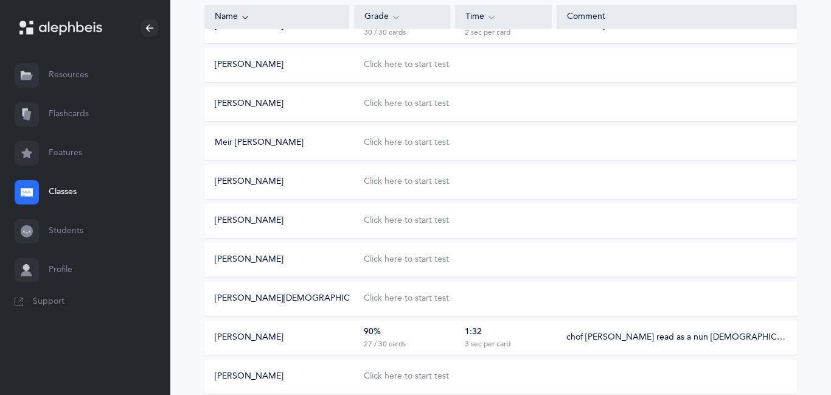
scroll to position [0, 0]
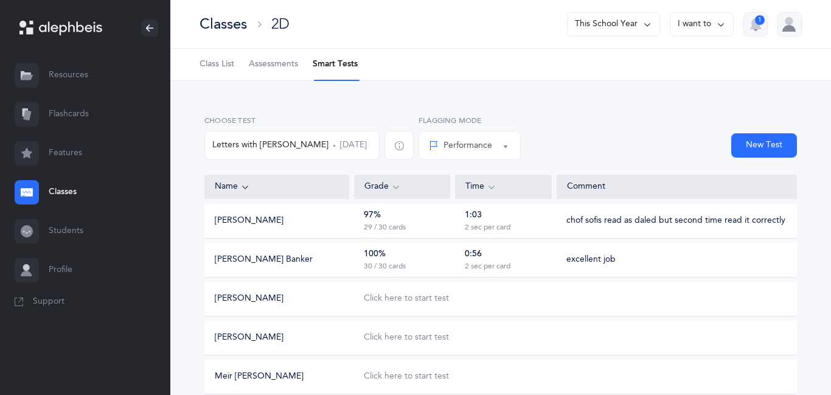
click at [790, 24] on div at bounding box center [790, 24] width 24 height 24
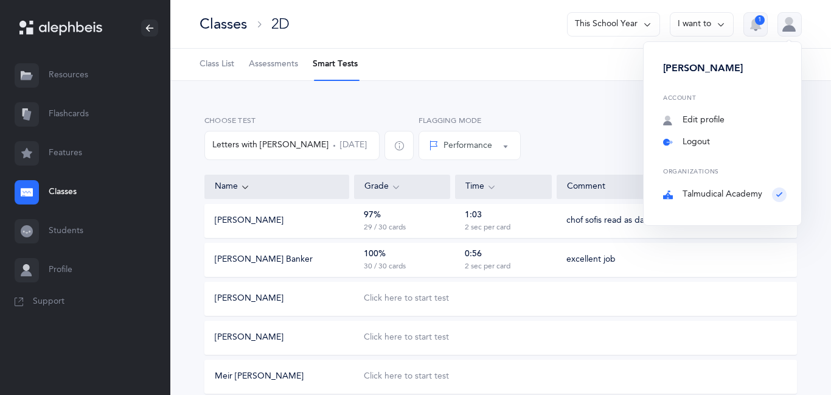
click at [700, 145] on link "Logout" at bounding box center [725, 142] width 124 height 12
